Goal: Task Accomplishment & Management: Use online tool/utility

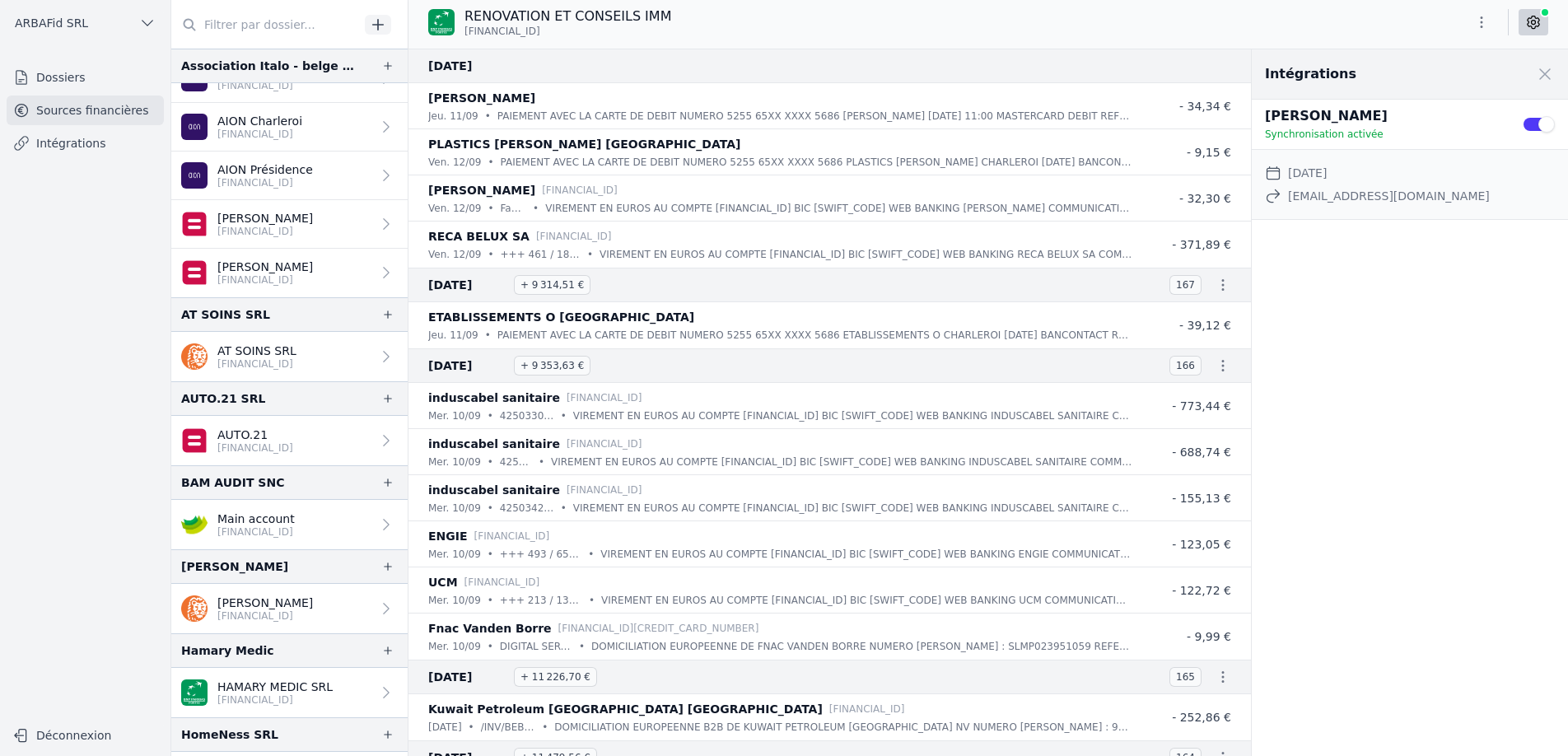
scroll to position [512, 0]
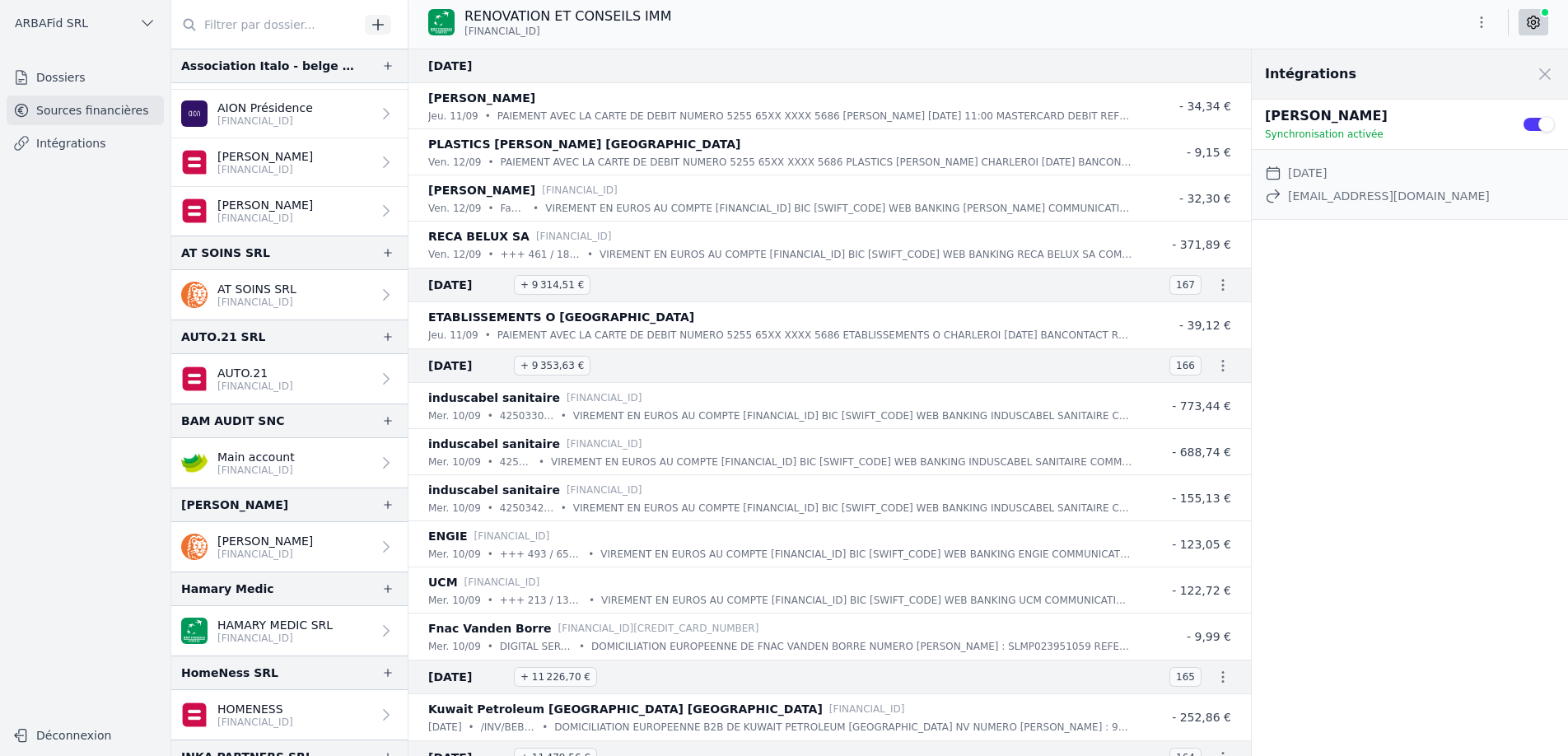
click at [269, 458] on p "Main account" at bounding box center [255, 457] width 77 height 17
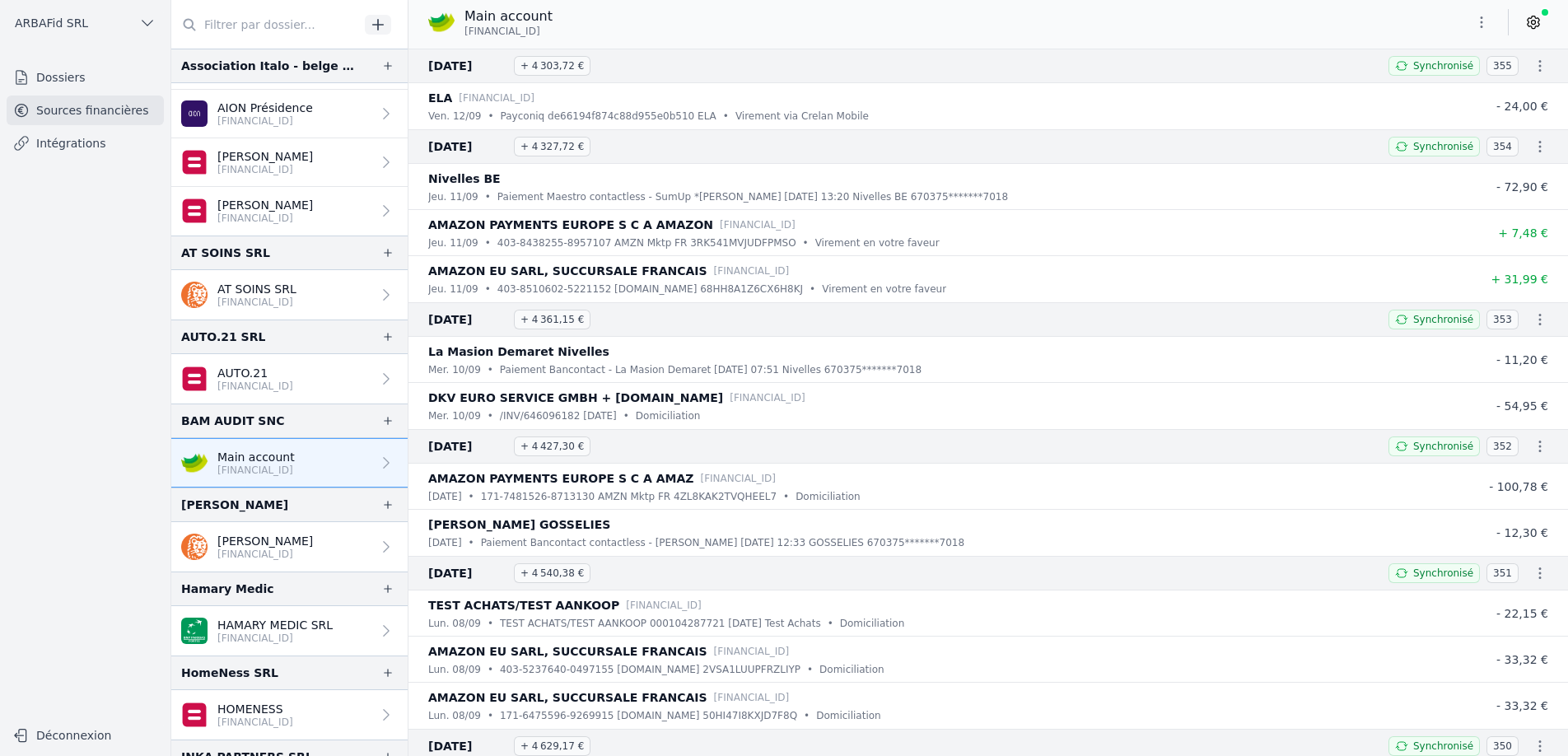
click at [1538, 69] on icon "button" at bounding box center [1539, 65] width 17 height 17
click at [1496, 97] on link "Télécharger les CODA" at bounding box center [1477, 96] width 150 height 30
click at [1483, 21] on icon "button" at bounding box center [1481, 22] width 17 height 17
click at [1424, 86] on button "Exporter" at bounding box center [1442, 87] width 119 height 30
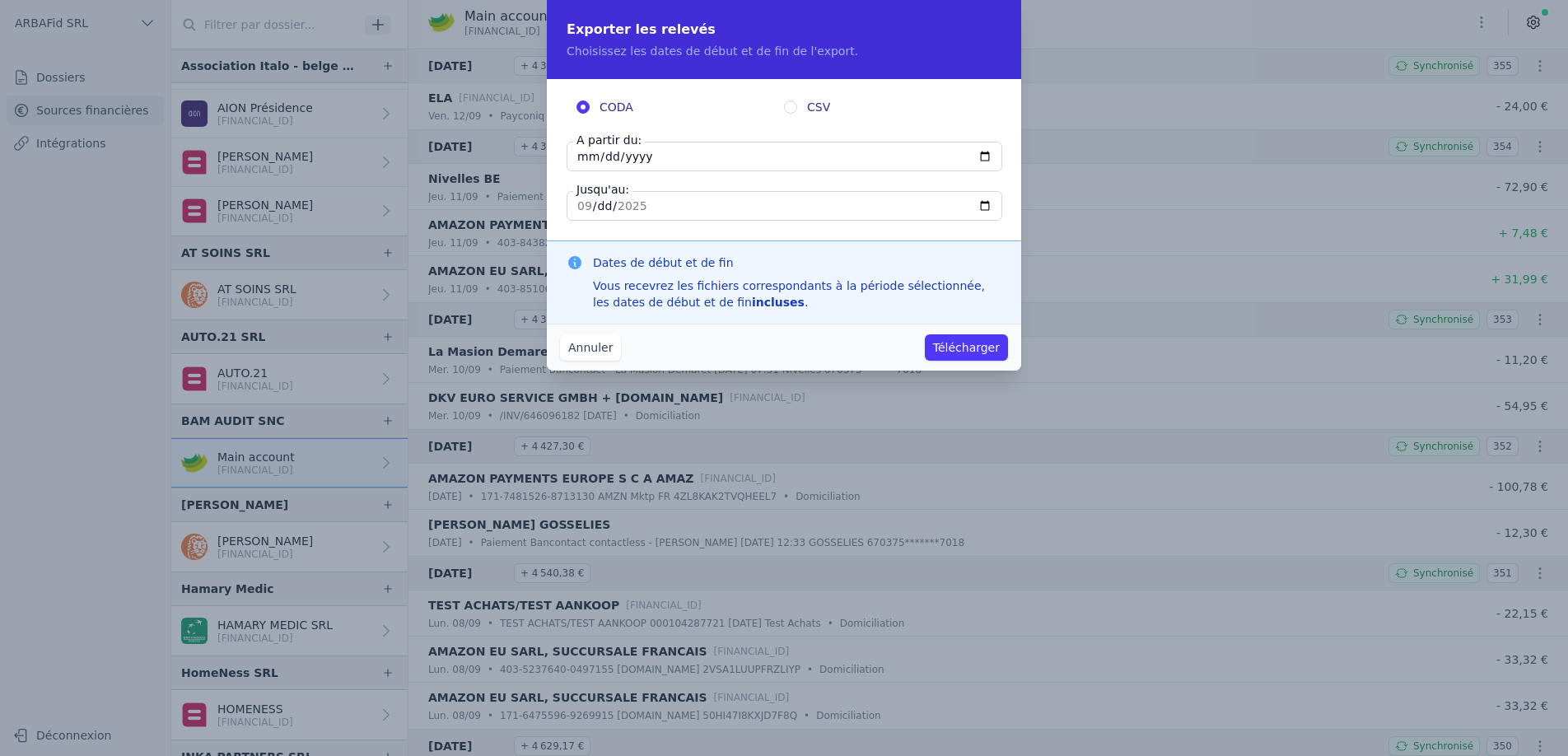
click at [602, 150] on input "[DATE]" at bounding box center [784, 156] width 436 height 30
click at [978, 160] on input "[DATE]" at bounding box center [784, 156] width 436 height 30
type input "[DATE]"
click at [946, 348] on button "Télécharger" at bounding box center [967, 348] width 83 height 26
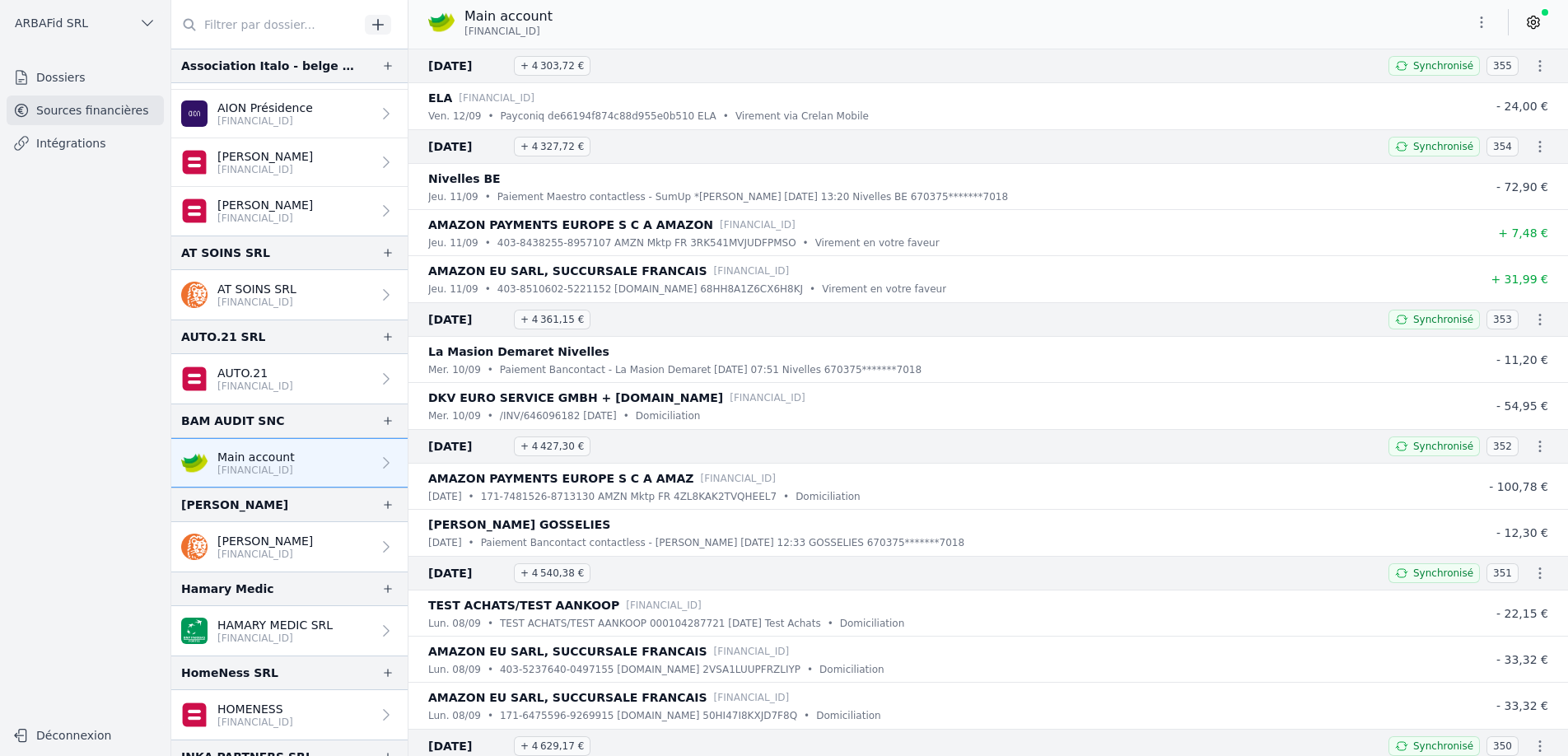
click at [1475, 25] on icon "button" at bounding box center [1481, 22] width 17 height 17
click at [1426, 90] on button "Exporter" at bounding box center [1442, 87] width 119 height 30
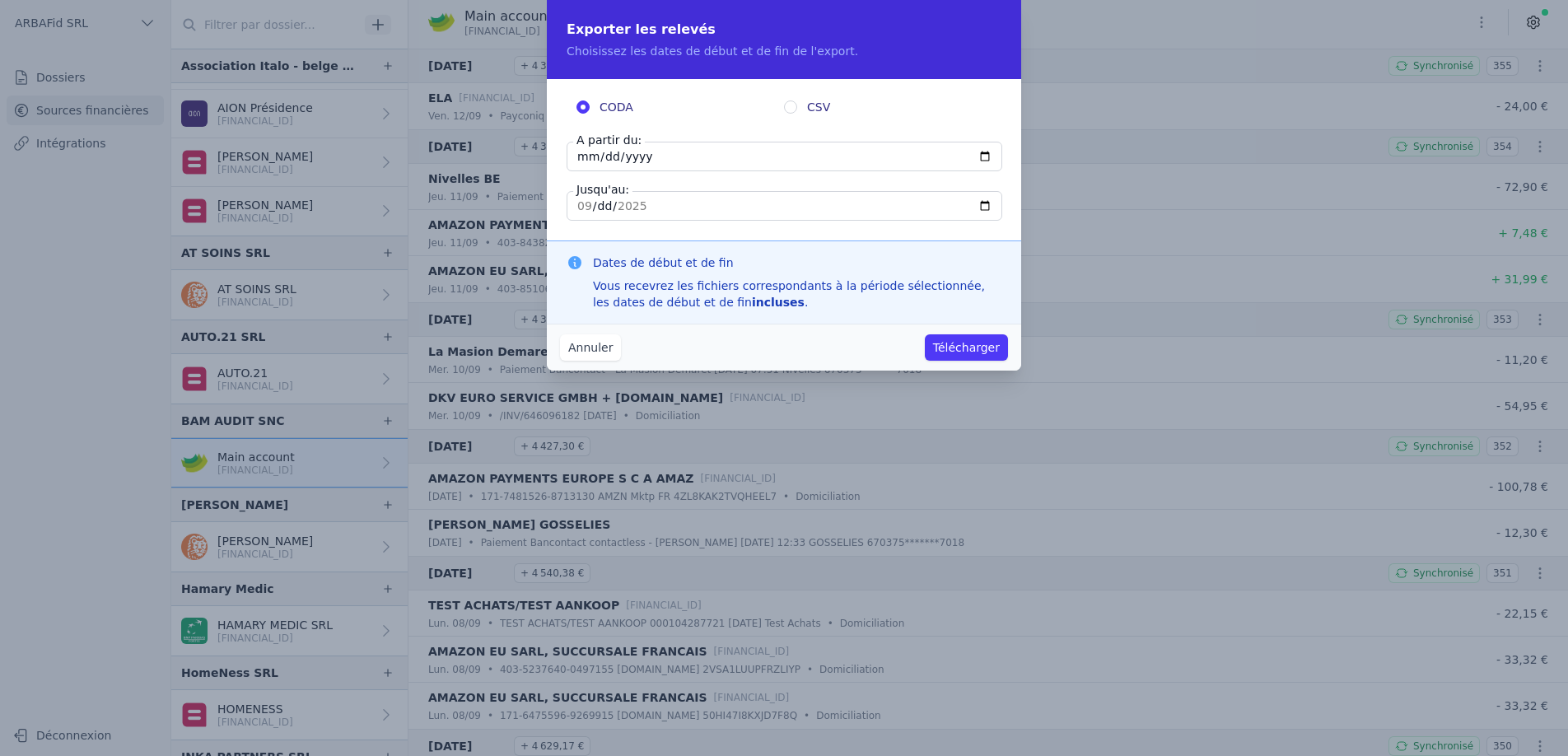
click at [984, 153] on input "[DATE]" at bounding box center [784, 156] width 436 height 30
type input "[DATE]"
click at [789, 105] on input "CSV" at bounding box center [791, 107] width 13 height 13
radio input "true"
radio input "false"
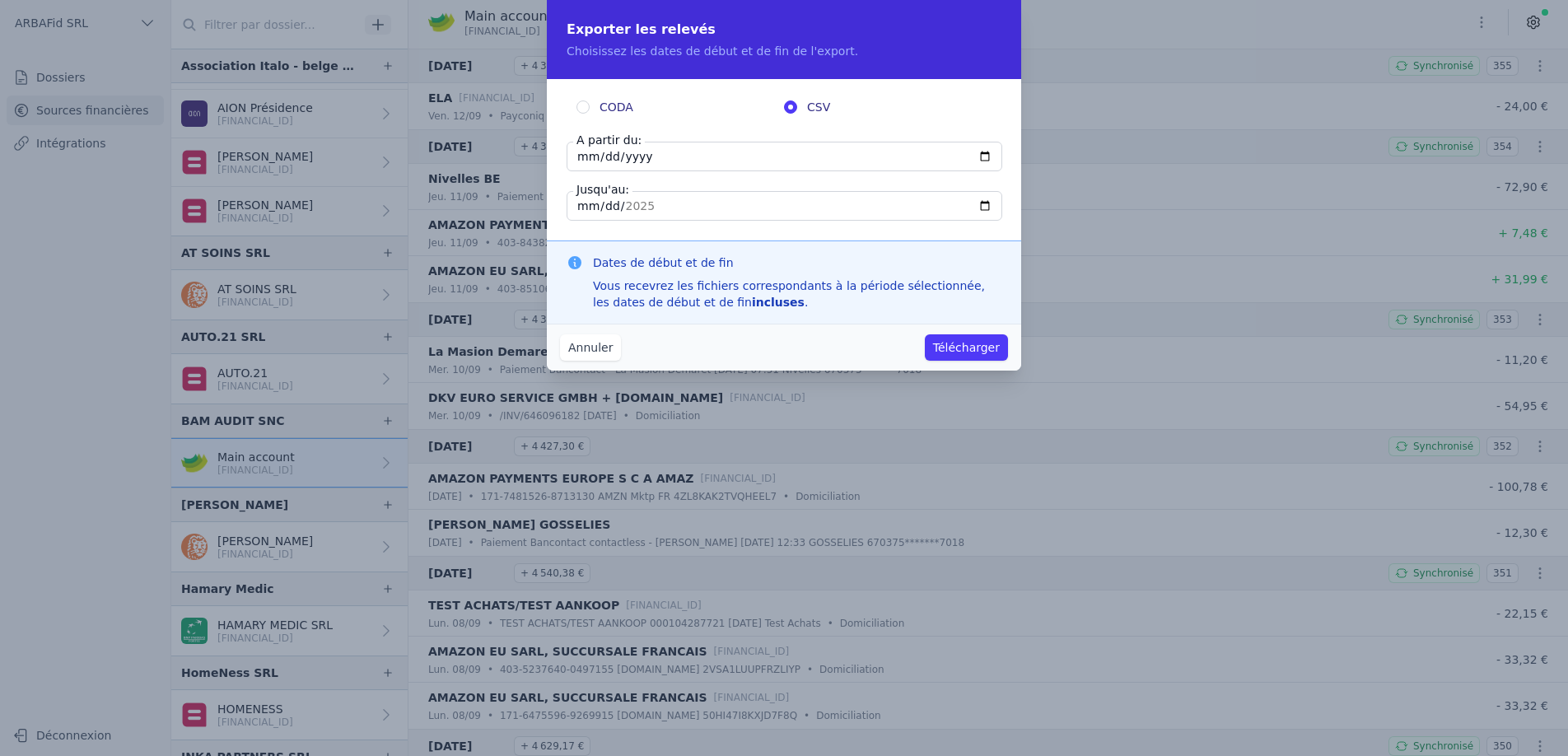
click at [989, 350] on button "Télécharger" at bounding box center [967, 348] width 83 height 26
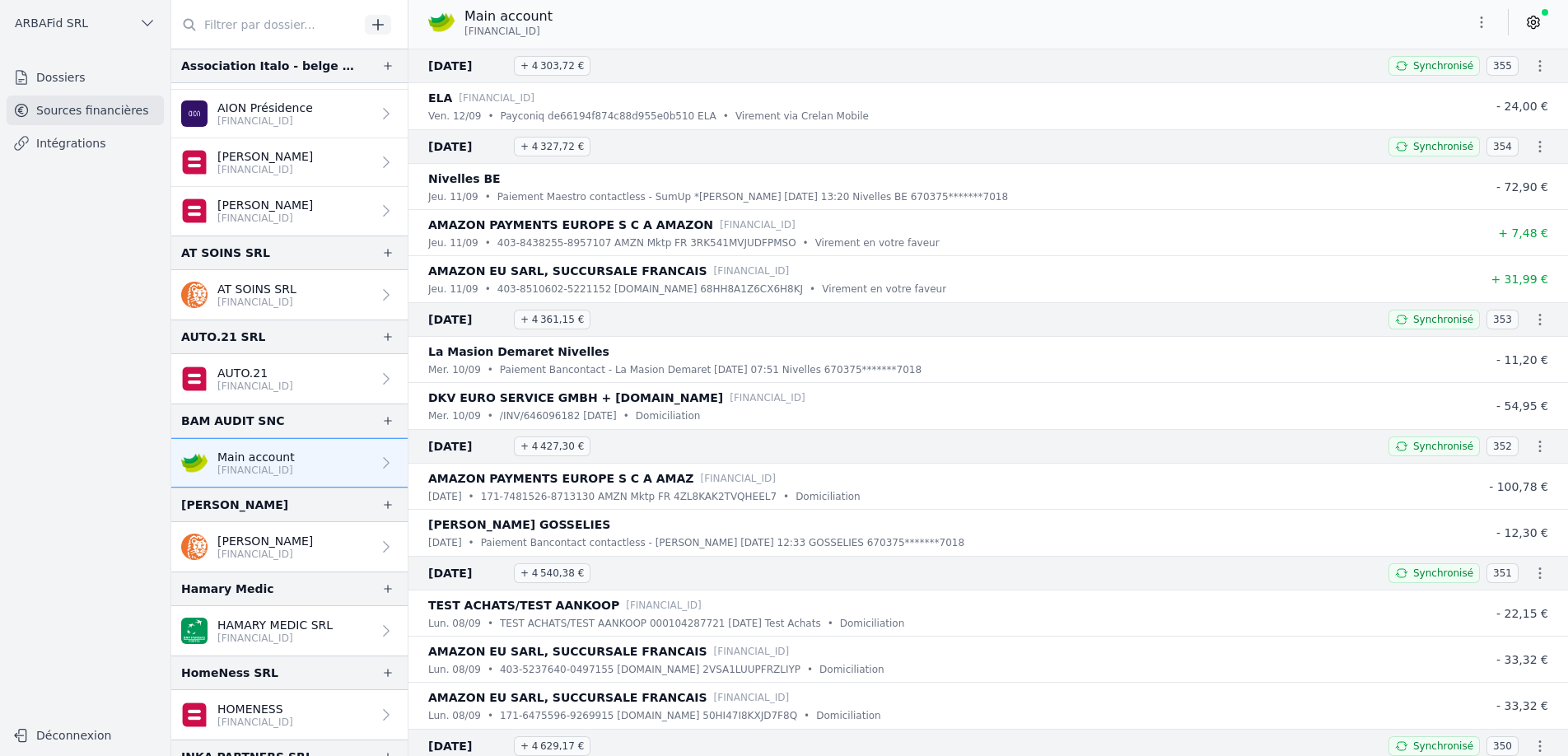
drag, startPoint x: 588, startPoint y: 33, endPoint x: 495, endPoint y: 36, distance: 93.0
click at [495, 36] on div "Main account [FINANCIAL_ID]" at bounding box center [988, 23] width 1160 height 31
click at [585, 29] on div "Main account [FINANCIAL_ID]" at bounding box center [988, 23] width 1160 height 31
drag, startPoint x: 572, startPoint y: 31, endPoint x: 488, endPoint y: 48, distance: 85.7
click at [465, 31] on div "Main account [FINANCIAL_ID]" at bounding box center [497, 23] width 137 height 31
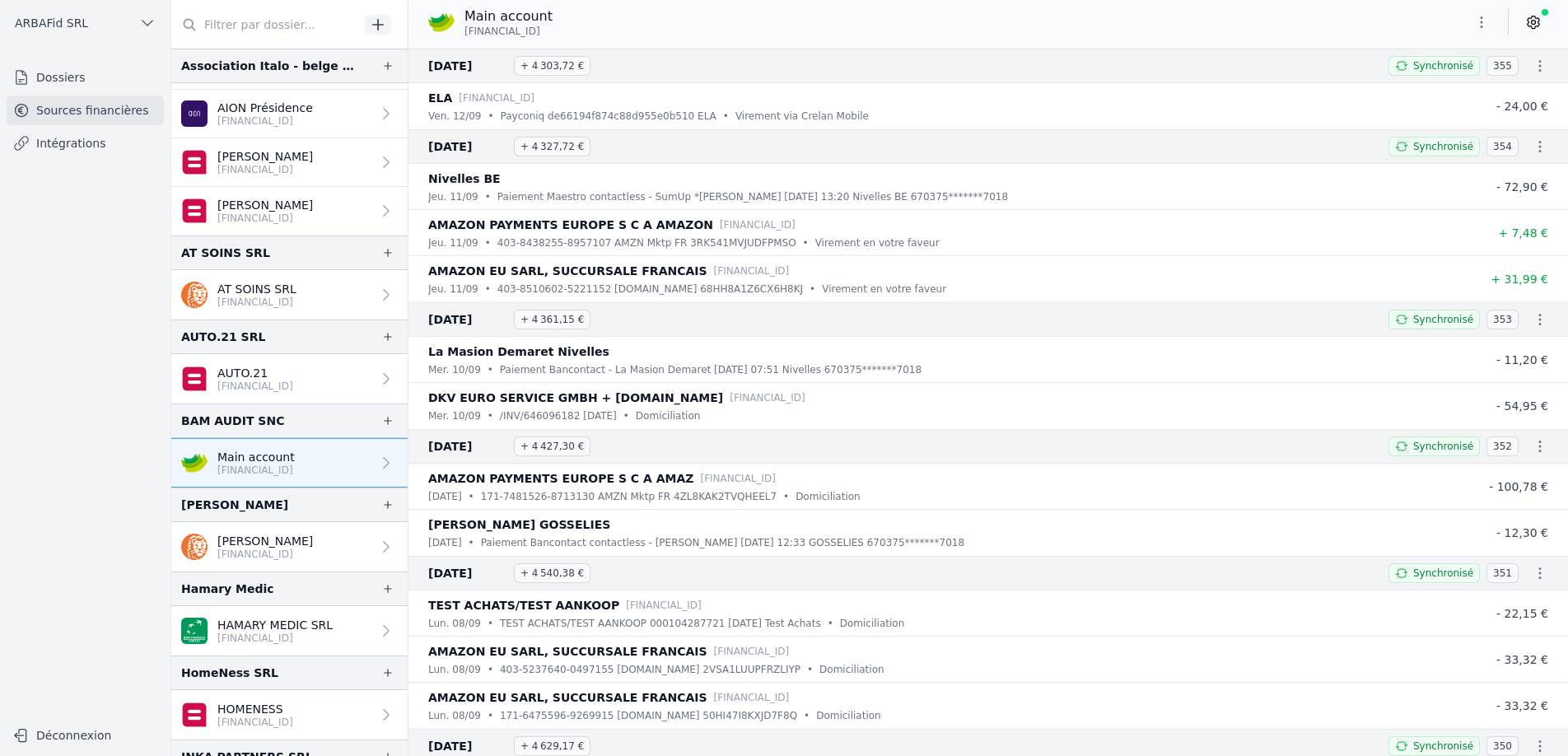
copy span "[FINANCIAL_ID]"
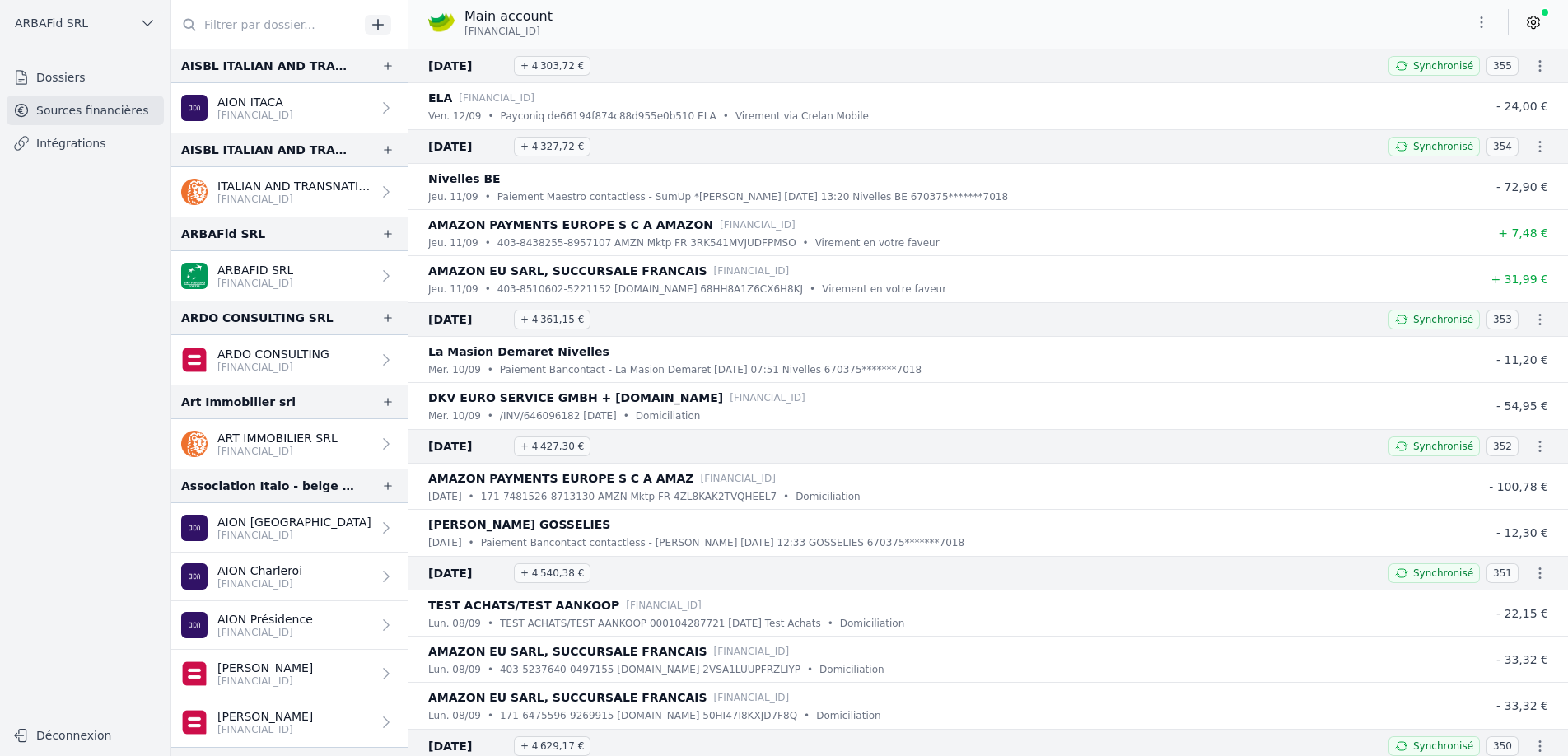
click at [236, 103] on p "AION ITACA" at bounding box center [255, 102] width 76 height 17
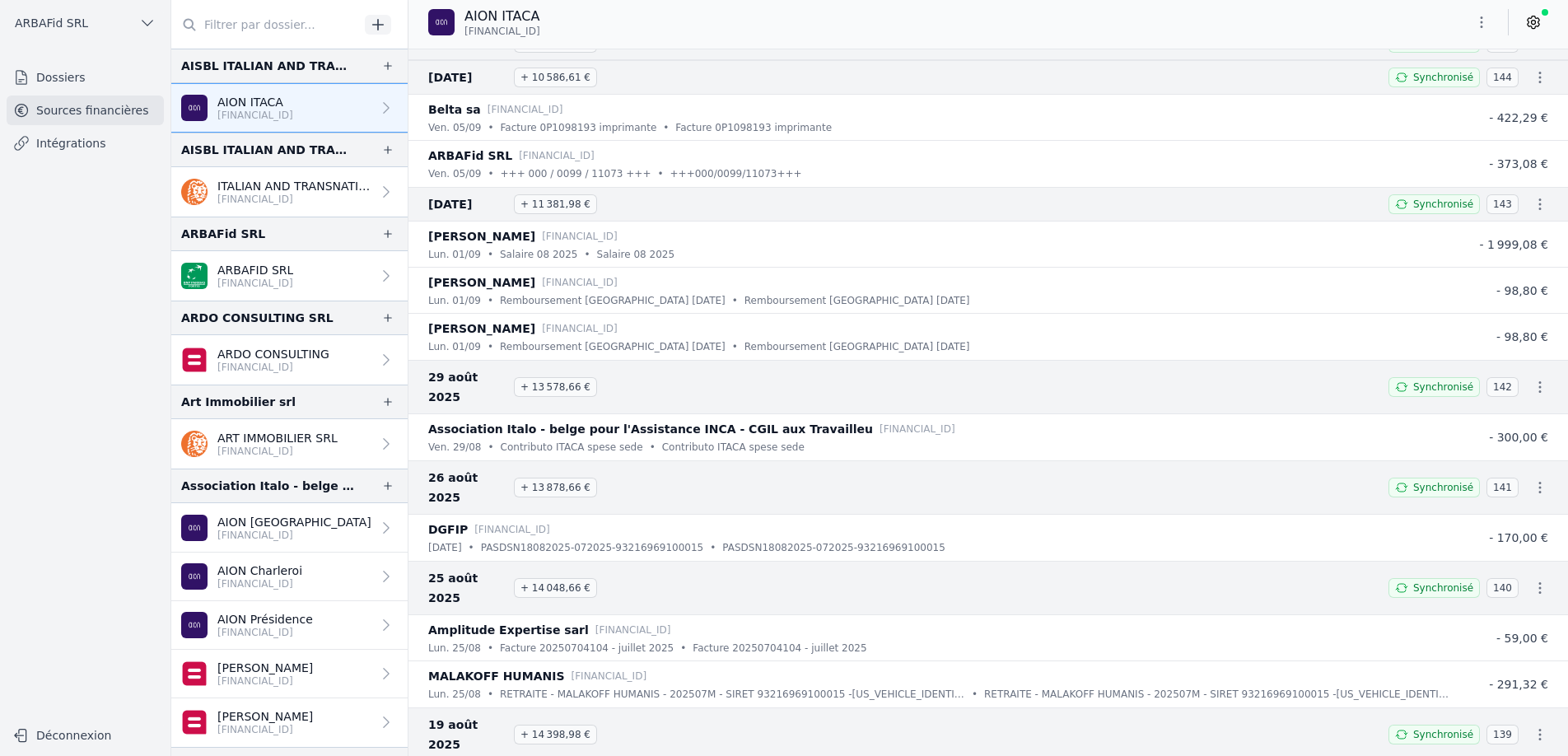
scroll to position [71, 0]
drag, startPoint x: 182, startPoint y: 65, endPoint x: 347, endPoint y: 75, distance: 165.3
click at [347, 75] on div "AISBL ITALIAN AND TRANSNATIONAL ASSOCIATION FOR COMMUNITIES ABROAD" at bounding box center [268, 65] width 174 height 20
drag, startPoint x: 585, startPoint y: 32, endPoint x: 482, endPoint y: 36, distance: 103.1
click at [465, 27] on div "AION ITACA [FINANCIAL_ID]" at bounding box center [491, 23] width 125 height 31
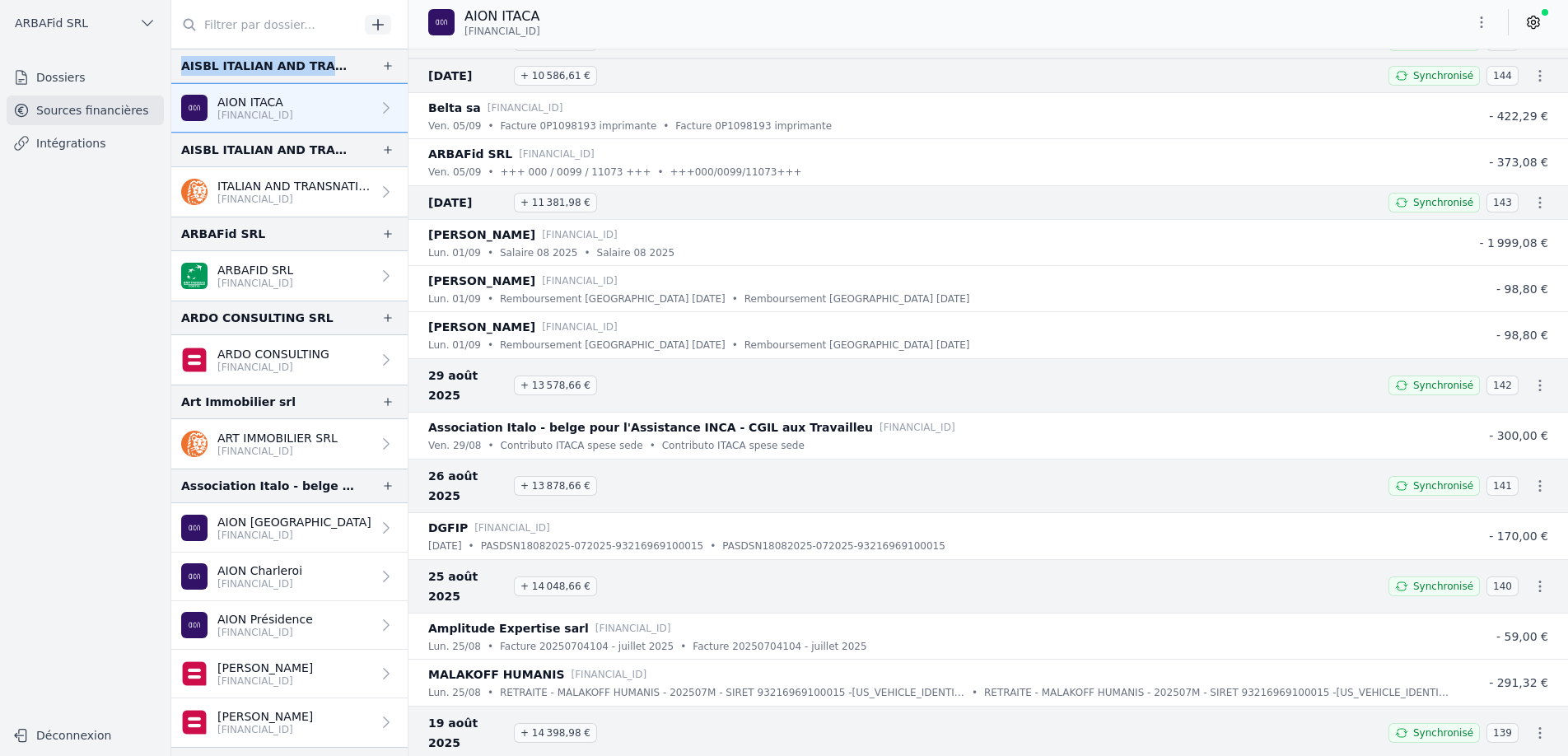
copy span "[FINANCIAL_ID]"
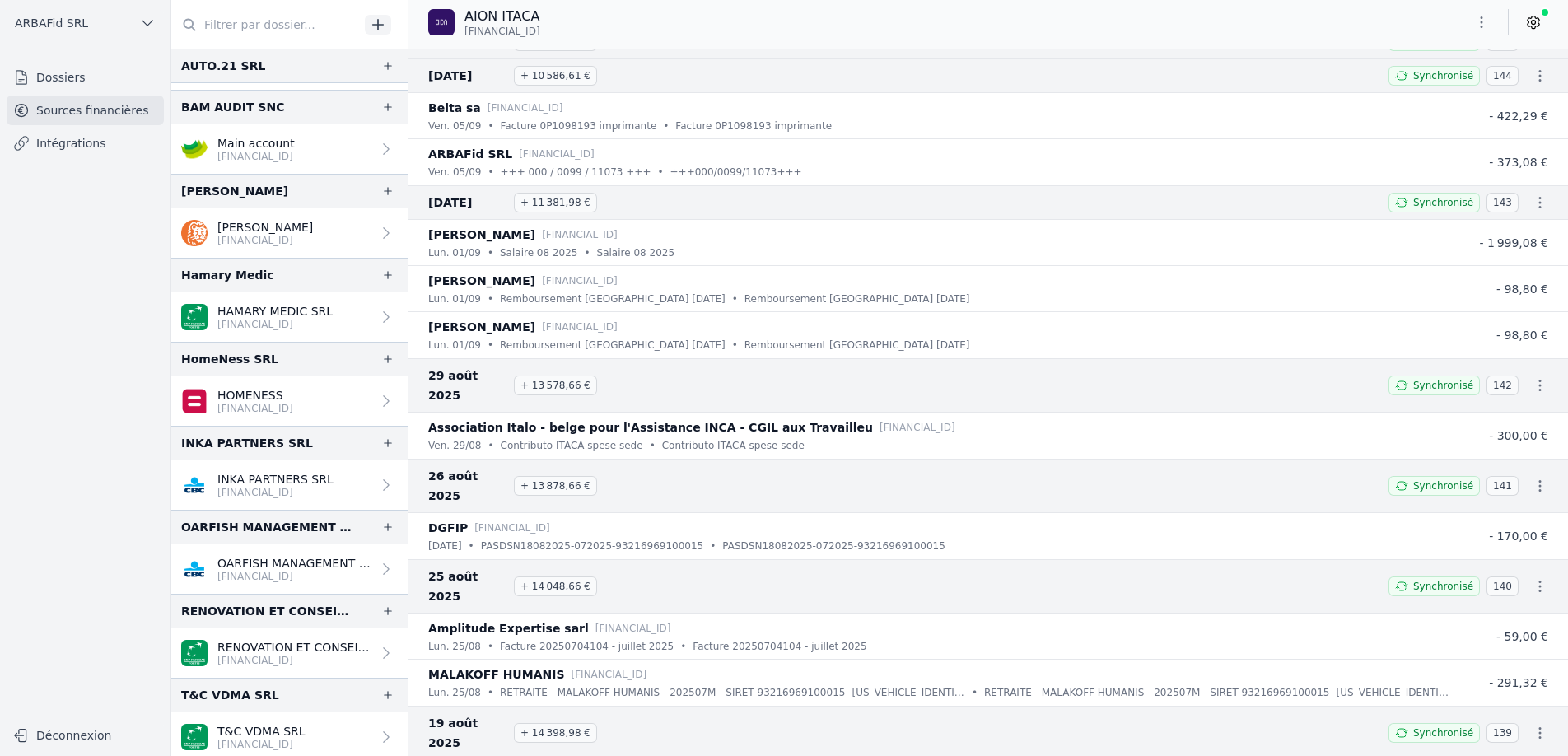
scroll to position [832, 0]
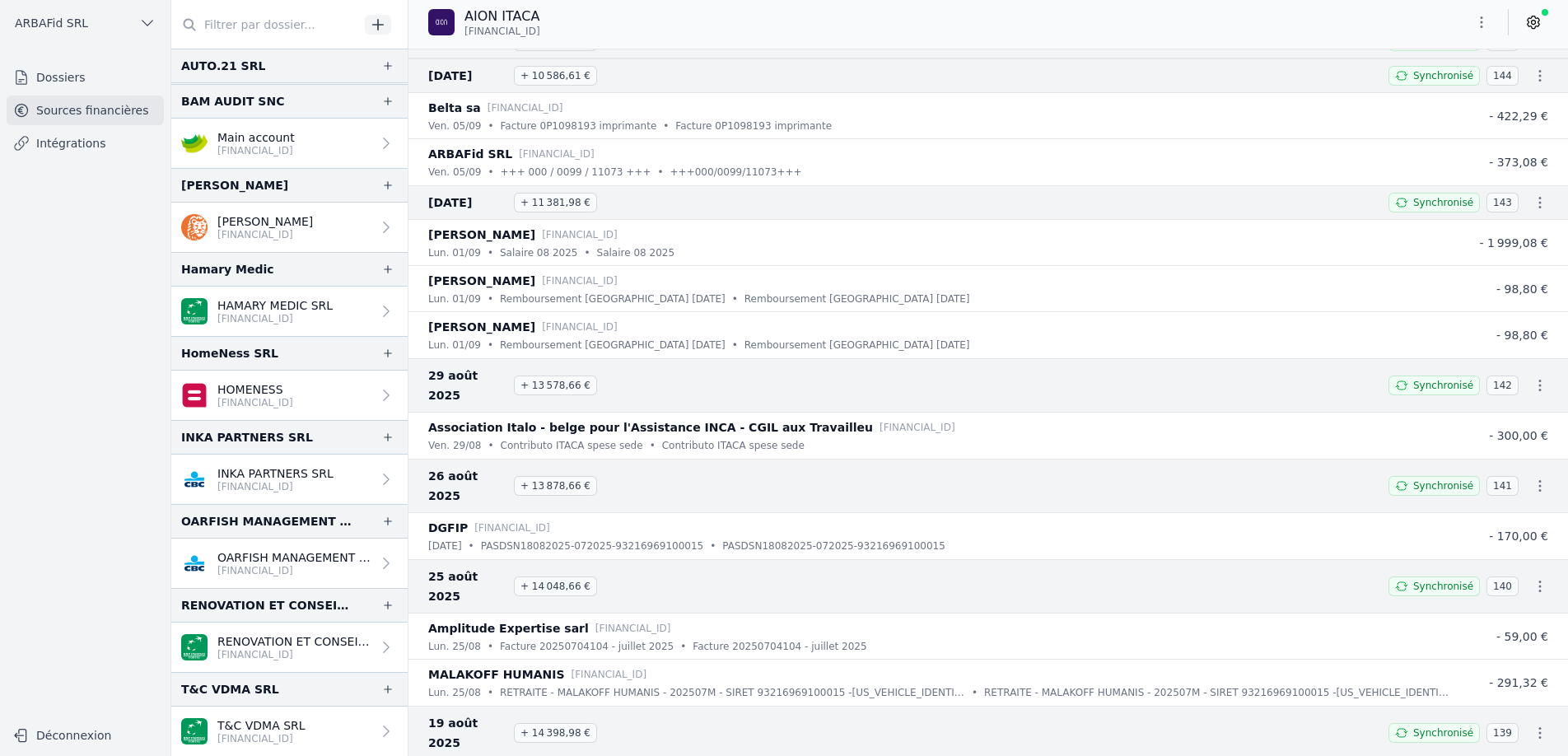
click at [241, 547] on link "OARFISH MANAGEMENT SRL [FINANCIAL_ID]" at bounding box center [289, 563] width 236 height 50
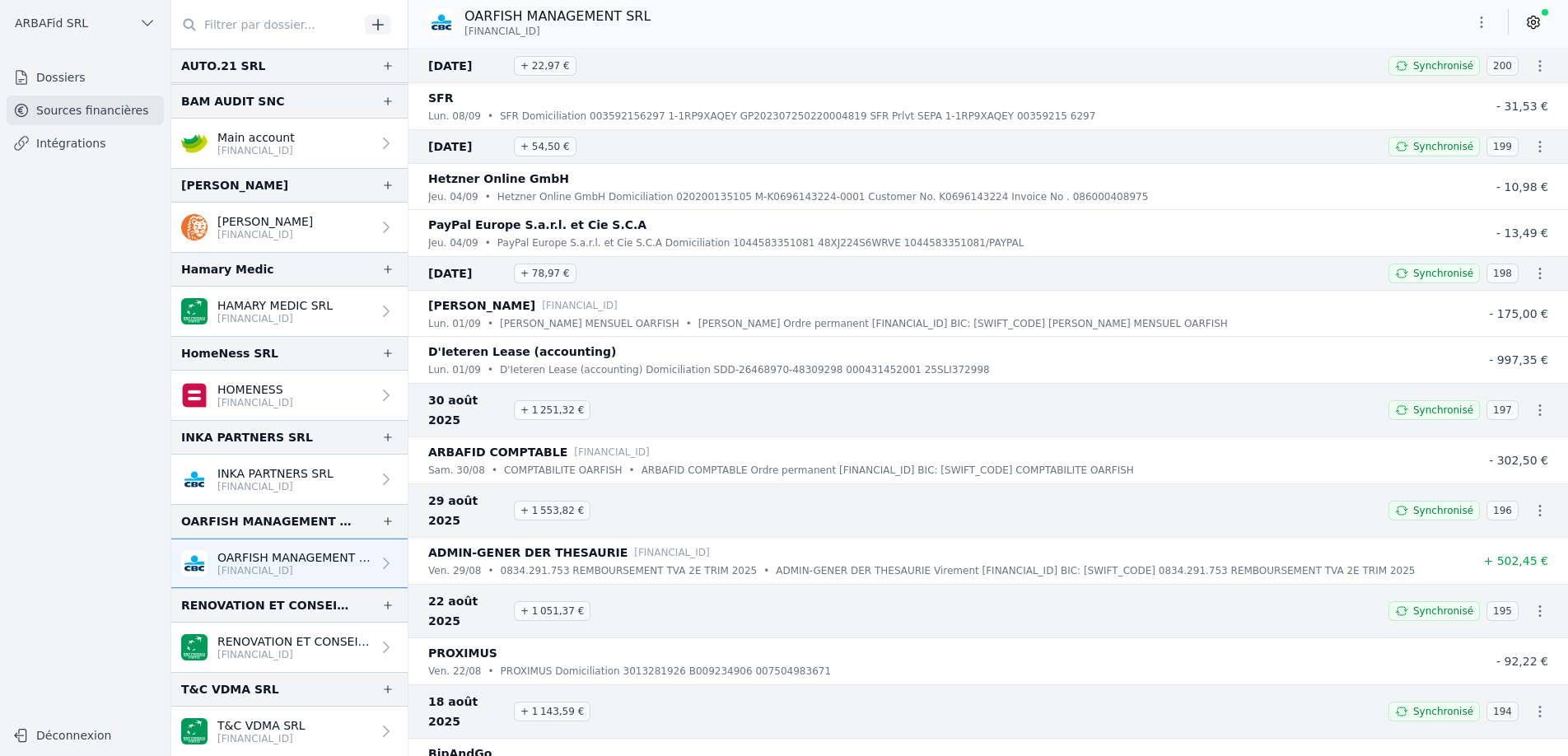
drag, startPoint x: 572, startPoint y: 31, endPoint x: 466, endPoint y: 32, distance: 106.0
click at [466, 32] on p "[FINANCIAL_ID]" at bounding box center [558, 30] width 186 height 13
copy span "[FINANCIAL_ID]"
